Goal: Navigation & Orientation: Find specific page/section

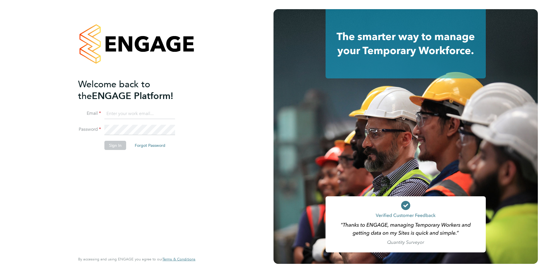
type input "james.brackley@abm.com"
click at [111, 147] on button "Sign In" at bounding box center [116, 145] width 22 height 9
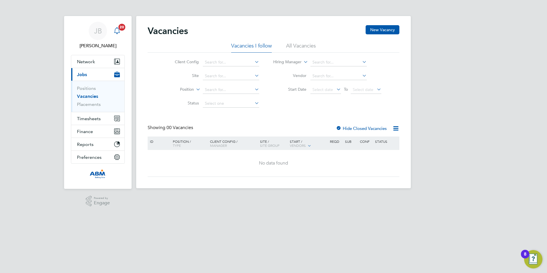
click at [117, 32] on icon "Main navigation" at bounding box center [117, 30] width 7 height 7
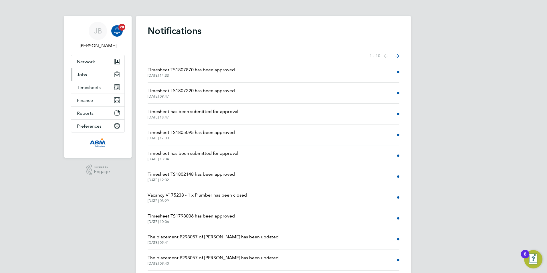
click at [84, 72] on span "Jobs" at bounding box center [82, 74] width 10 height 5
click at [84, 79] on button "Jobs" at bounding box center [97, 74] width 53 height 13
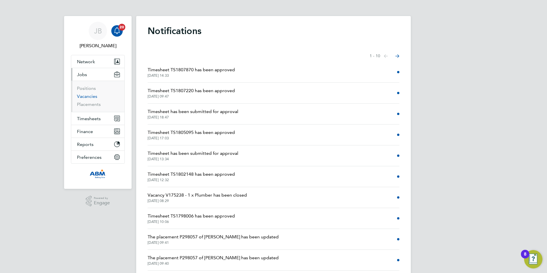
click at [87, 98] on link "Vacancies" at bounding box center [87, 96] width 20 height 5
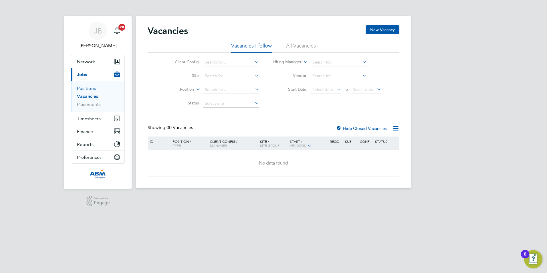
click at [90, 90] on link "Positions" at bounding box center [86, 88] width 19 height 5
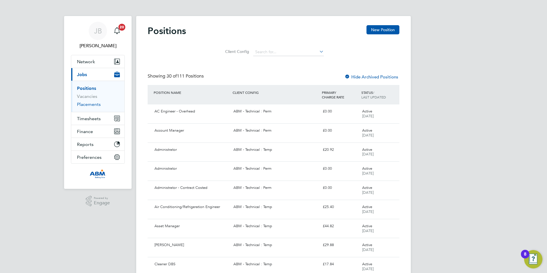
click at [87, 105] on link "Placements" at bounding box center [89, 104] width 24 height 5
